Goal: Information Seeking & Learning: Learn about a topic

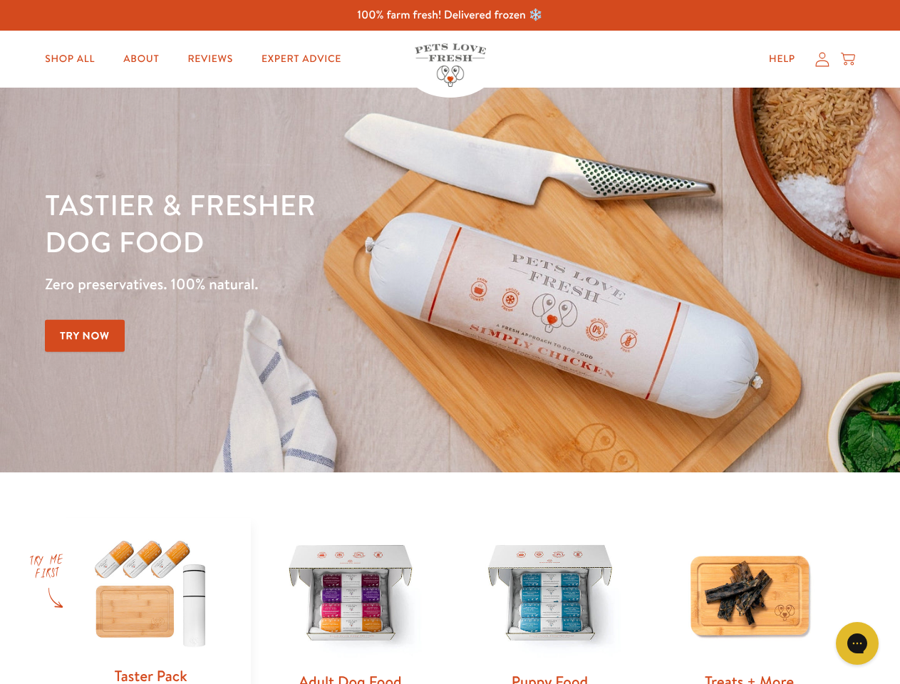
click at [450, 342] on div "Tastier & fresher dog food Zero preservatives. 100% natural. Try Now" at bounding box center [315, 280] width 540 height 188
click at [858, 644] on icon "Gorgias live chat" at bounding box center [857, 644] width 14 height 14
